Goal: Find specific page/section: Find specific page/section

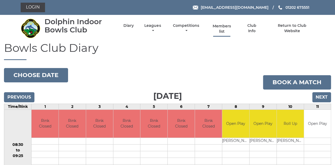
click at [222, 29] on link "Members list" at bounding box center [222, 29] width 24 height 10
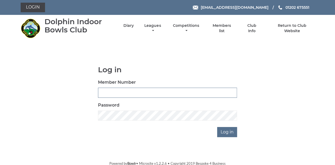
click at [134, 93] on input "Member Number" at bounding box center [167, 92] width 139 height 10
type input "3039"
click at [227, 133] on input "Log in" at bounding box center [227, 132] width 20 height 10
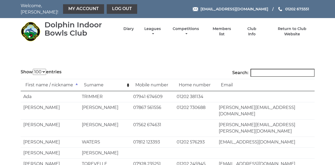
select select "100"
click at [273, 70] on input "Search:" at bounding box center [283, 73] width 64 height 8
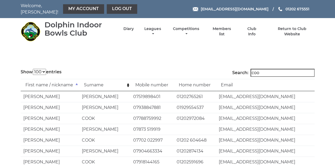
type input "cook"
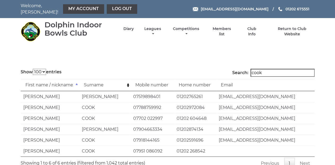
scroll to position [17, 0]
